Goal: Find specific page/section

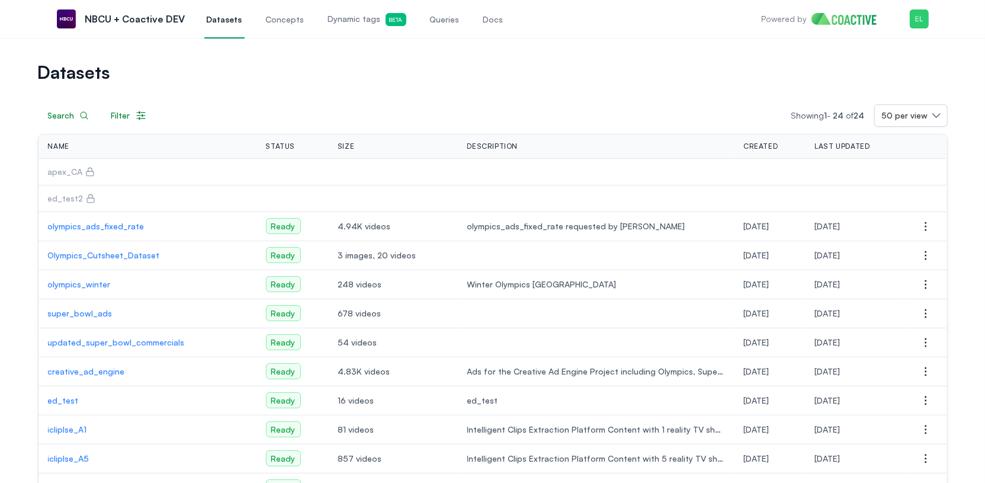
click at [364, 27] on link "Dynamic tags Beta" at bounding box center [367, 18] width 83 height 39
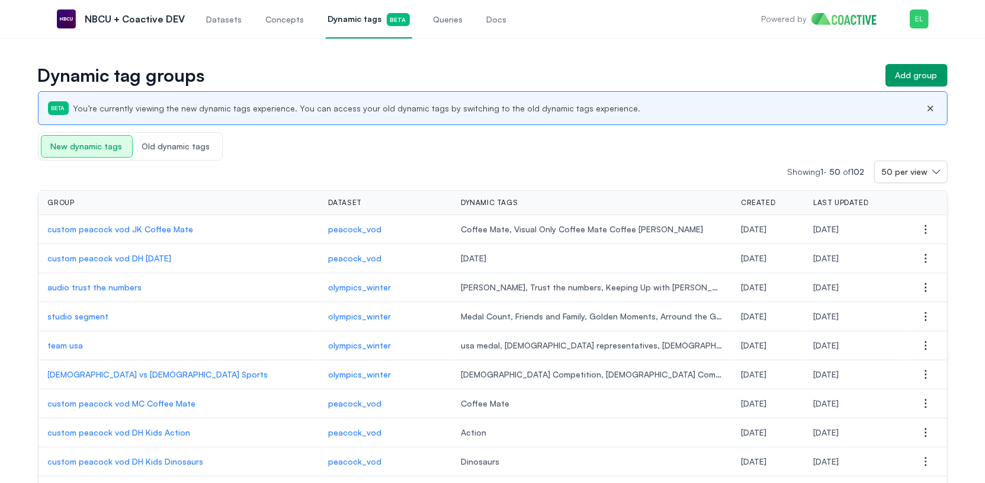
click at [189, 150] on span "Old dynamic tags" at bounding box center [176, 146] width 87 height 21
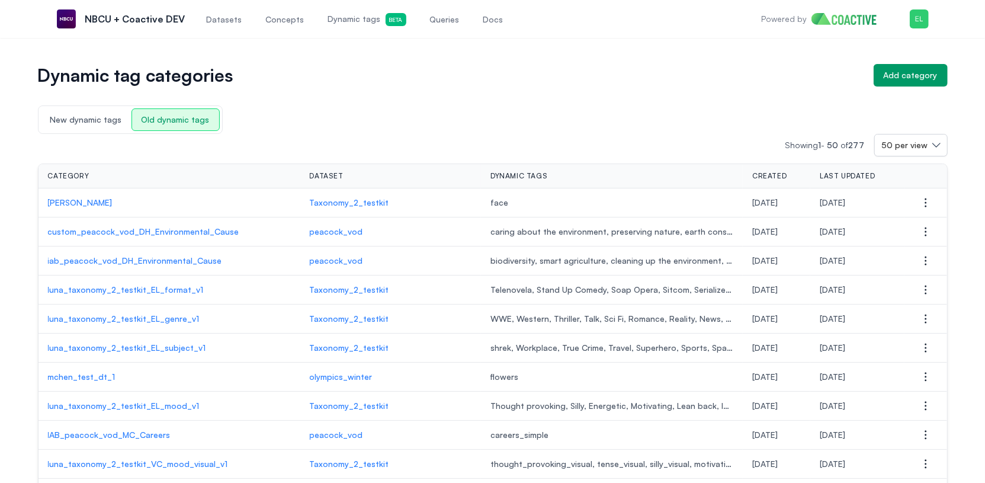
click at [92, 127] on span "New dynamic tags" at bounding box center [86, 119] width 91 height 21
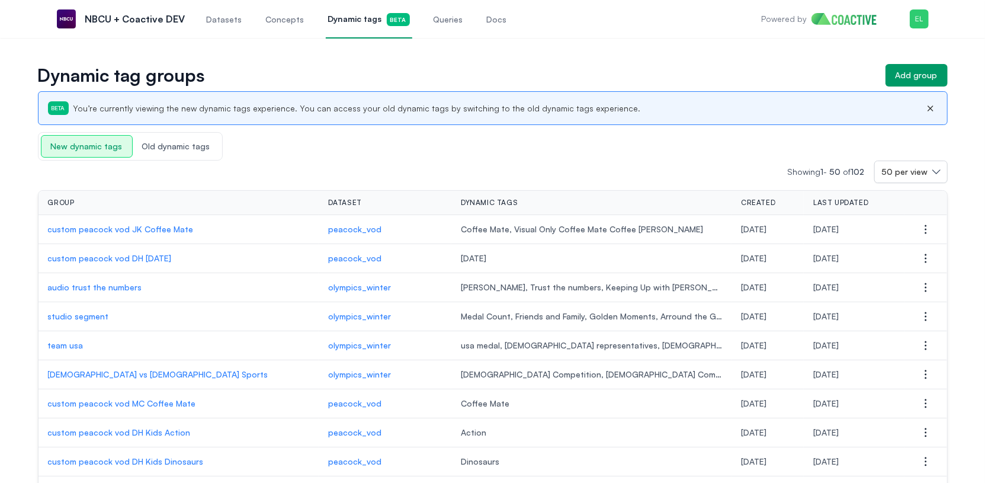
click at [232, 17] on span "Datasets" at bounding box center [225, 20] width 36 height 12
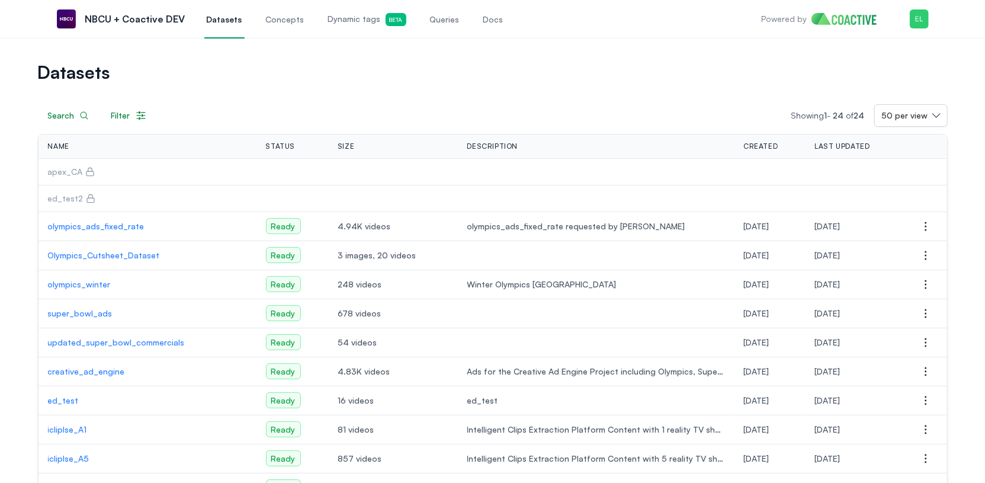
click at [120, 220] on p "olympics_ads_fixed_rate" at bounding box center [147, 226] width 199 height 12
